Goal: Check status: Check status

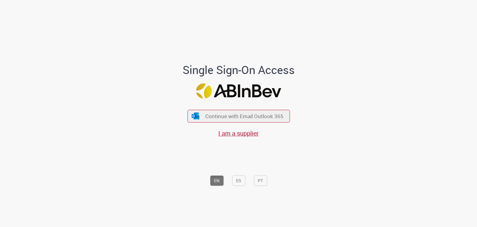
click at [266, 108] on div "Continue with Email Outlook 365 I am a supplier" at bounding box center [238, 120] width 103 height 35
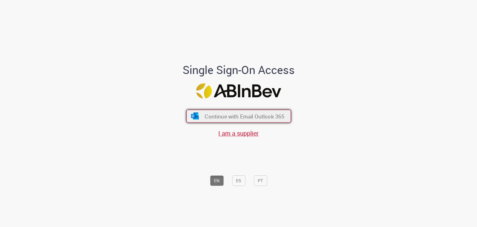
click at [270, 119] on span "Continue with Email Outlook 365" at bounding box center [245, 116] width 80 height 7
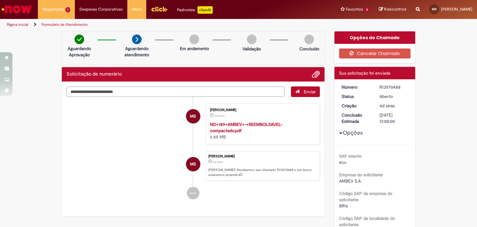
drag, startPoint x: 376, startPoint y: 87, endPoint x: 402, endPoint y: 86, distance: 25.8
click at [402, 86] on dd "R13570488" at bounding box center [394, 87] width 38 height 6
copy div "R13570488"
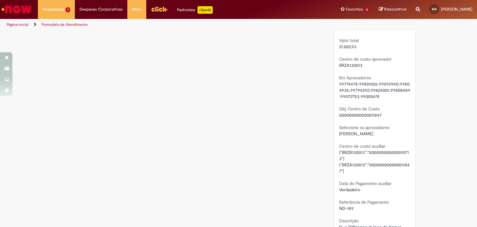
scroll to position [632, 0]
drag, startPoint x: 336, startPoint y: 82, endPoint x: 380, endPoint y: 95, distance: 45.9
copy span "99774478;99801026;99092940;99804936;99794292;99824001;99808489;99072753;99005674"
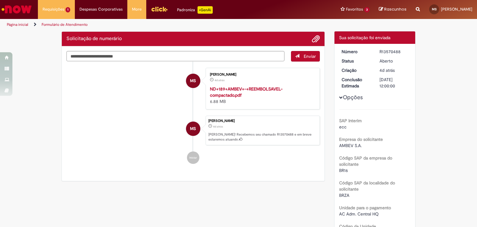
scroll to position [0, 0]
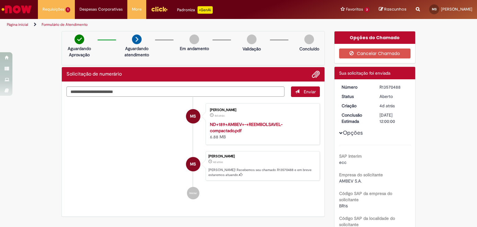
click at [263, 133] on div "ND+189+AMBEV+-+REEMBOLSAVEL-compactado.pdf 6.88 MB" at bounding box center [262, 130] width 104 height 19
click at [232, 125] on strong "ND+189+AMBEV+-+REEMBOLSAVEL-compactado.pdf" at bounding box center [246, 128] width 73 height 12
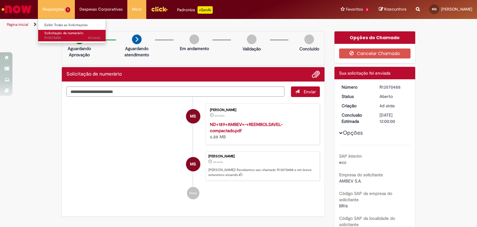
click at [65, 36] on span "4d atrás 4 dias atrás R13570488" at bounding box center [72, 37] width 56 height 5
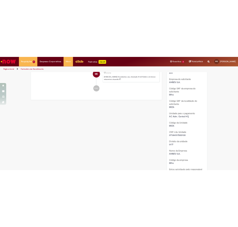
scroll to position [140, 0]
